Goal: Find specific page/section: Find specific page/section

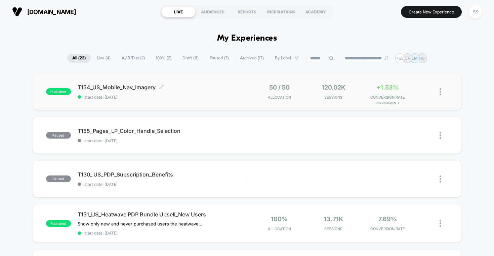
click at [138, 86] on span "T154_US_Mobile_Nav_Imagery Click to edit experience details" at bounding box center [162, 87] width 169 height 7
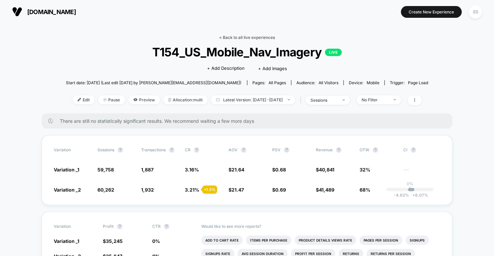
click at [233, 37] on link "< Back to all live experiences" at bounding box center [247, 37] width 56 height 5
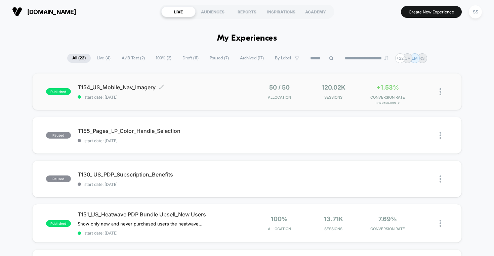
click at [122, 87] on span "T154_US_Mobile_Nav_Imagery Click to edit experience details" at bounding box center [162, 87] width 169 height 7
